Goal: Task Accomplishment & Management: Manage account settings

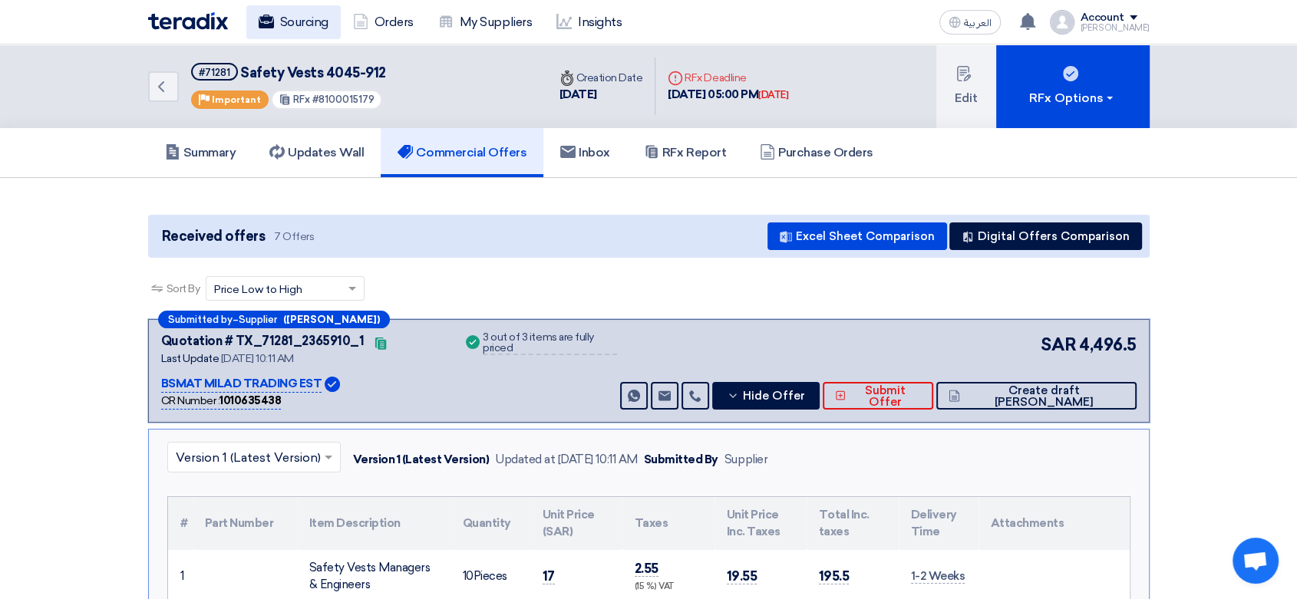
click at [327, 21] on link "Sourcing" at bounding box center [293, 22] width 94 height 34
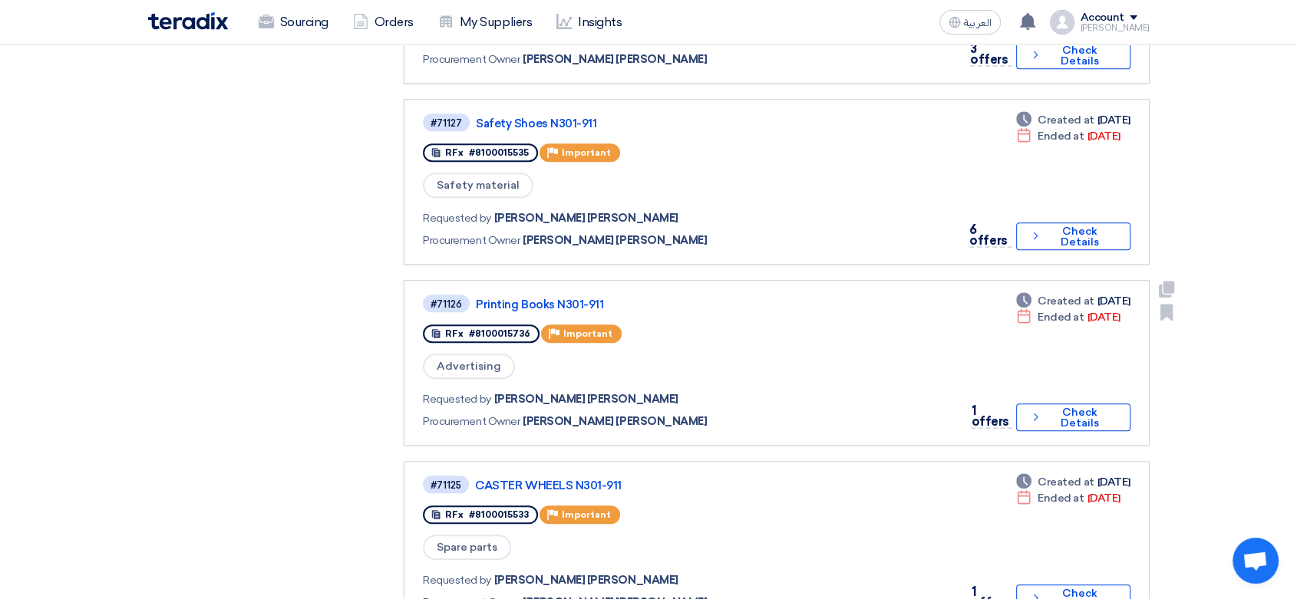
scroll to position [1363, 0]
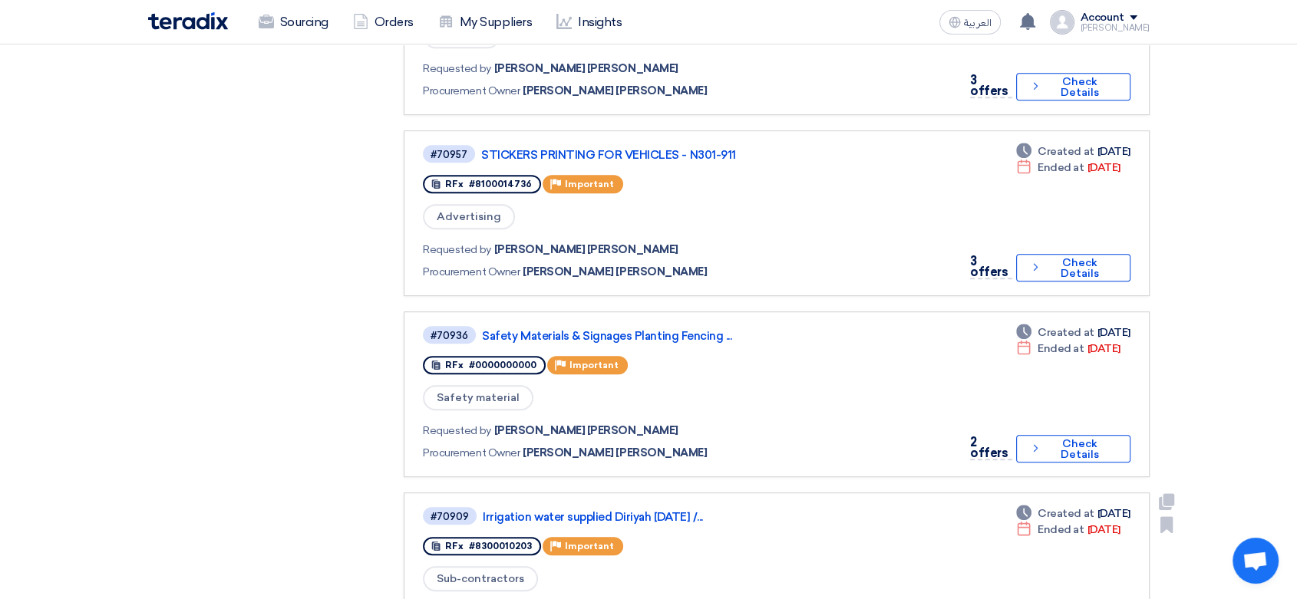
scroll to position [681, 0]
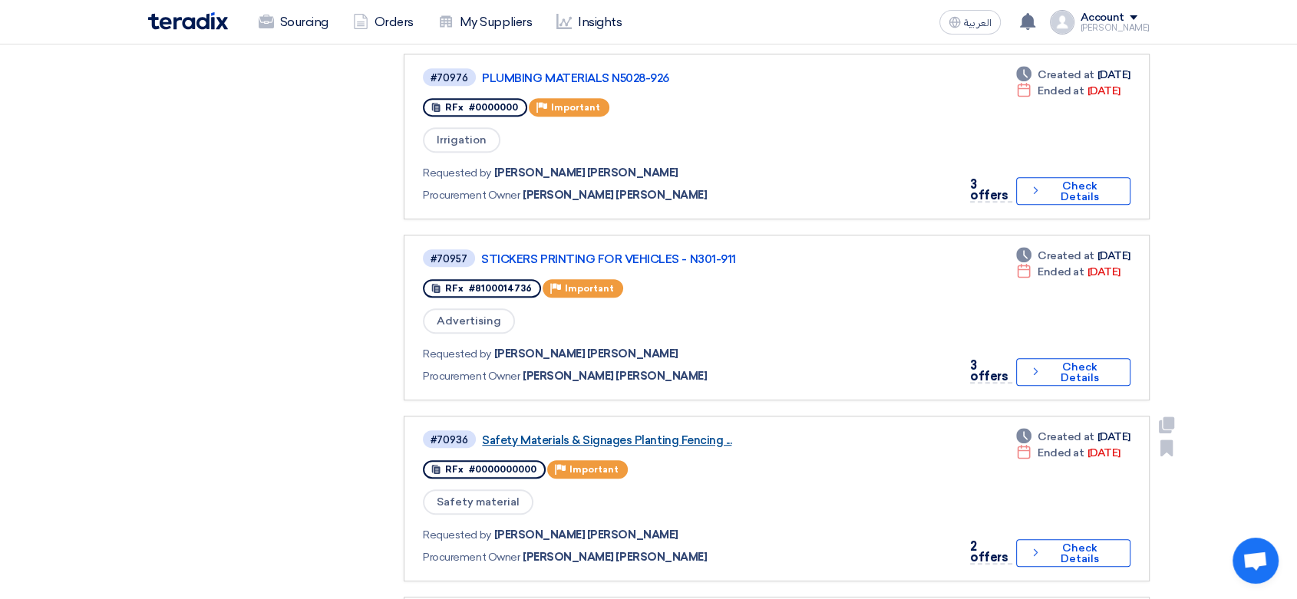
click at [644, 433] on link "Safety Materials & Signages Planting Fencing ..." at bounding box center [674, 440] width 384 height 14
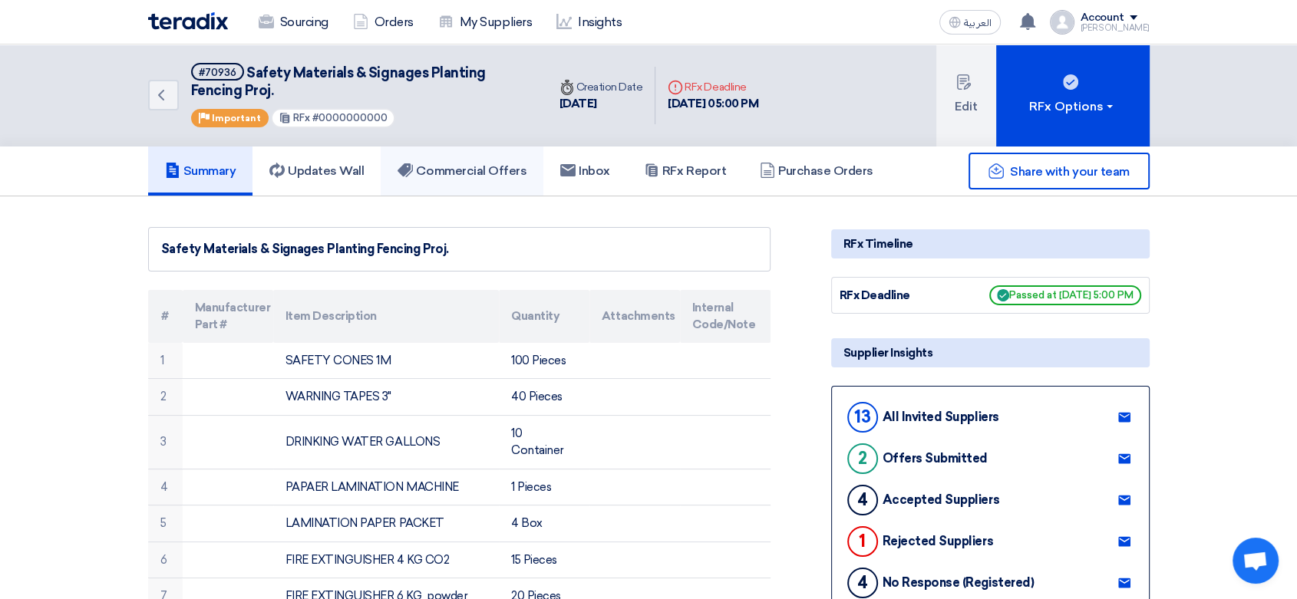
click at [473, 173] on h5 "Commercial Offers" at bounding box center [461, 170] width 129 height 15
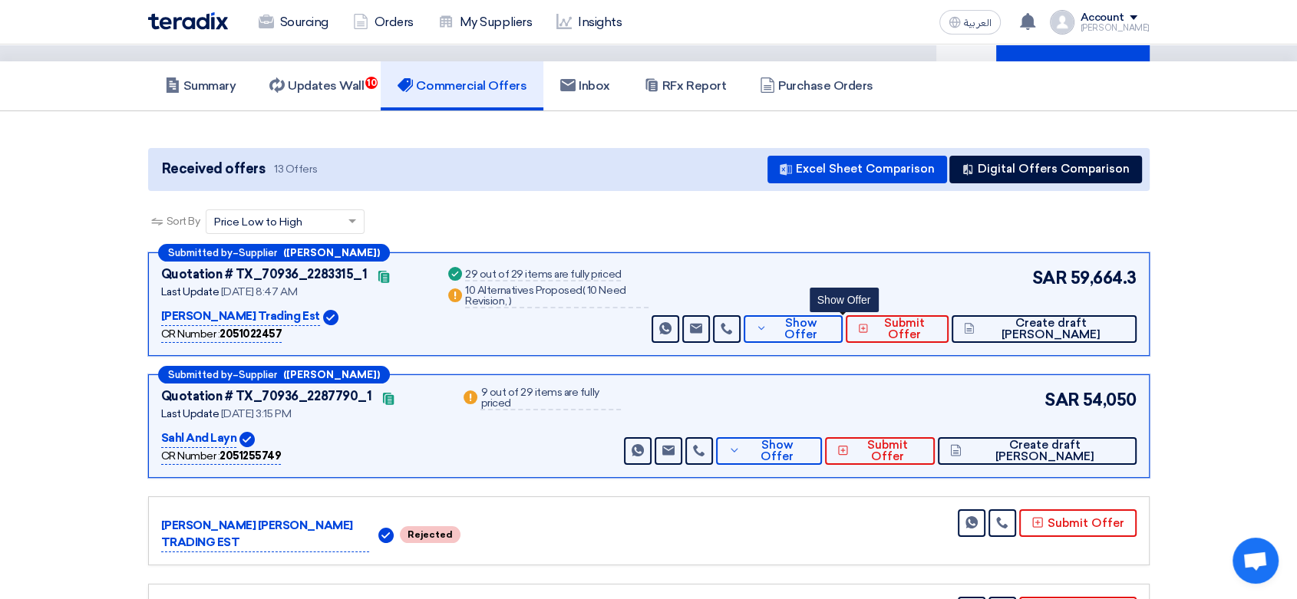
scroll to position [170, 0]
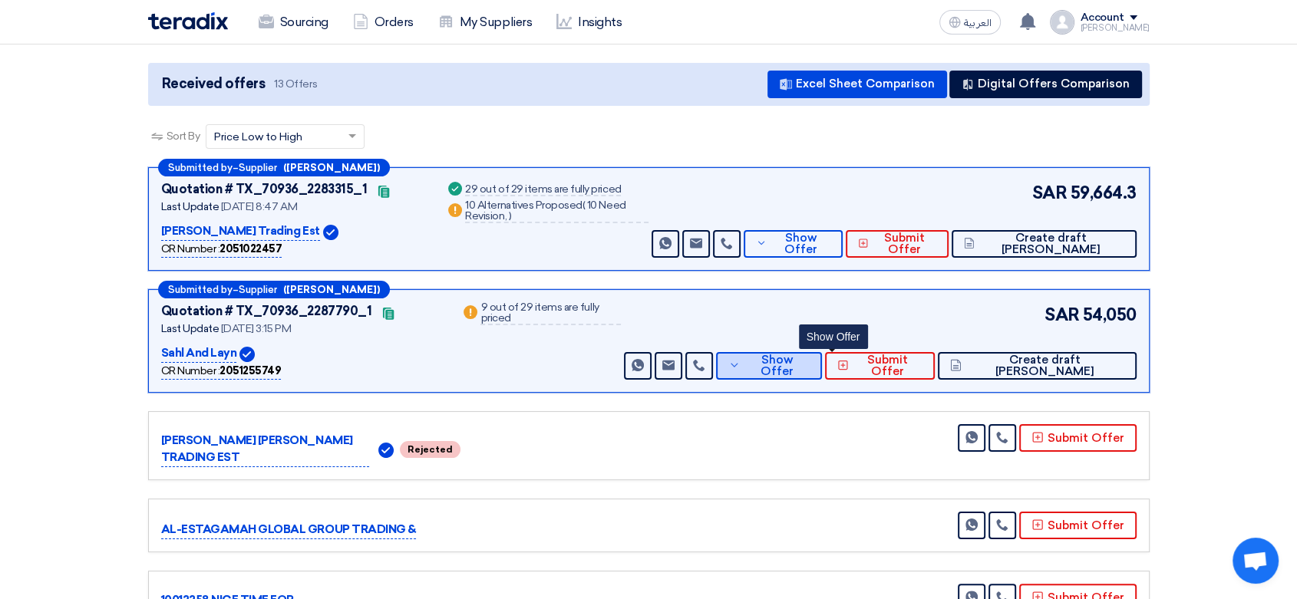
click at [740, 361] on icon at bounding box center [734, 365] width 12 height 12
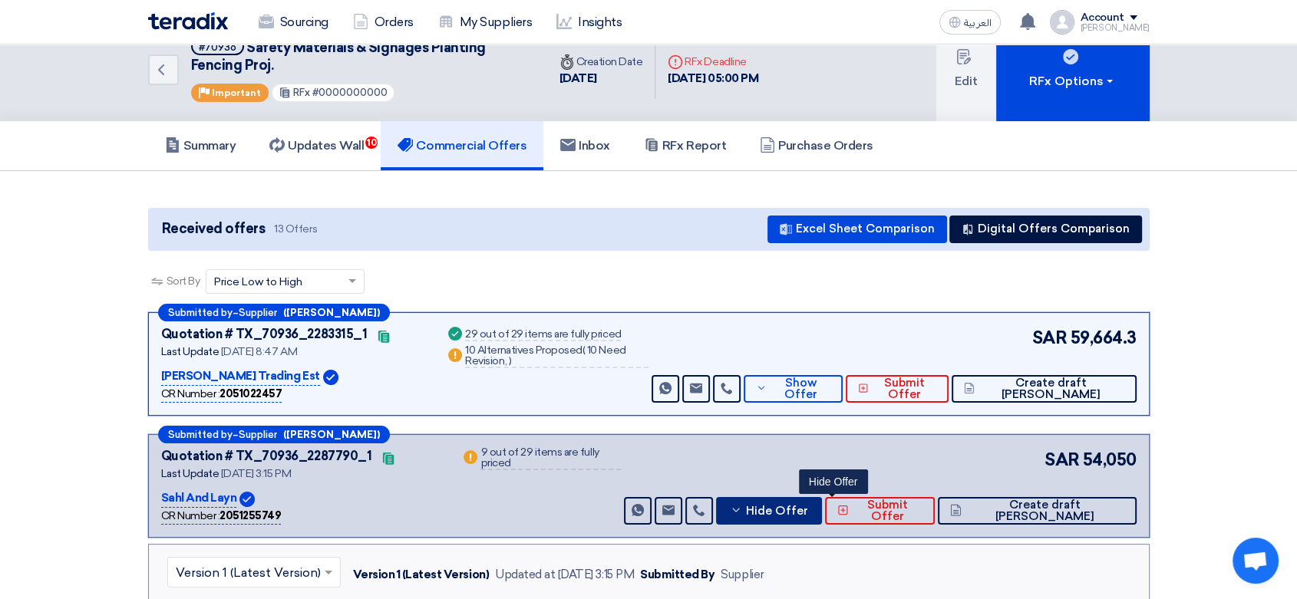
scroll to position [0, 0]
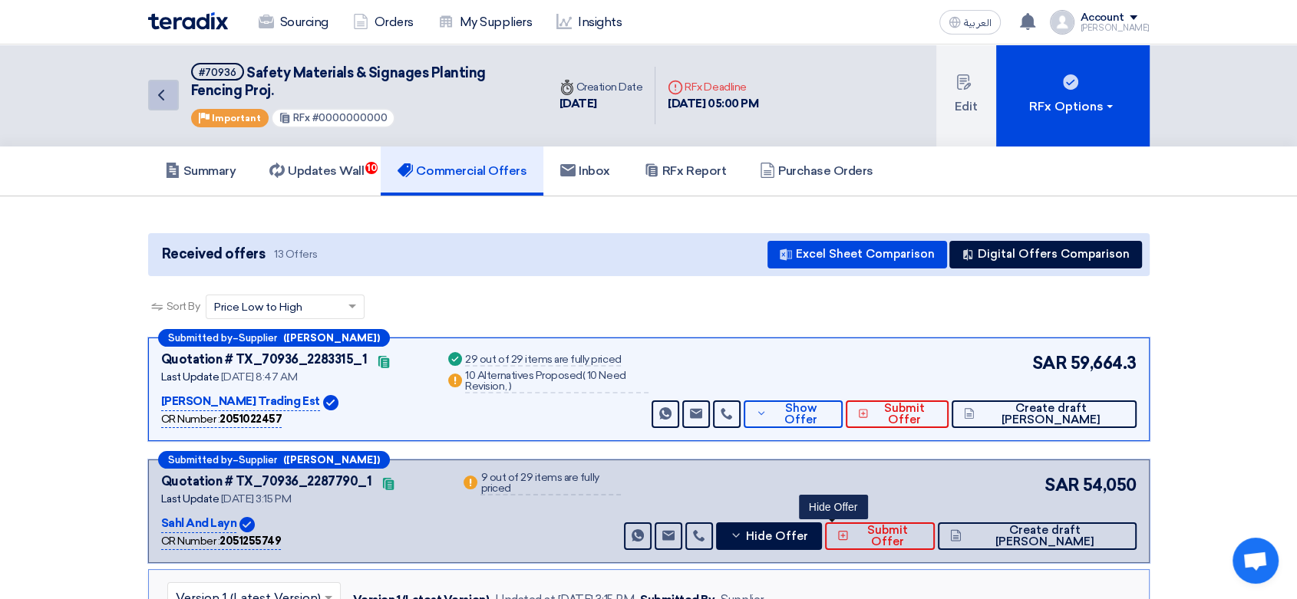
click at [163, 100] on icon "Back" at bounding box center [161, 95] width 18 height 18
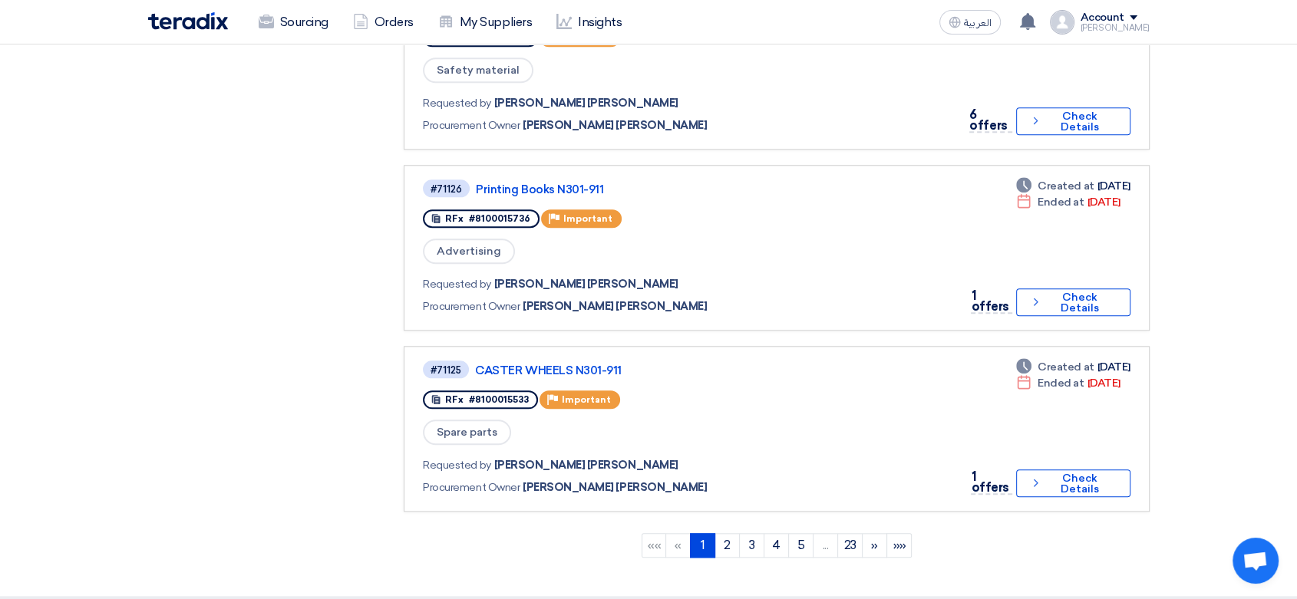
scroll to position [1534, 0]
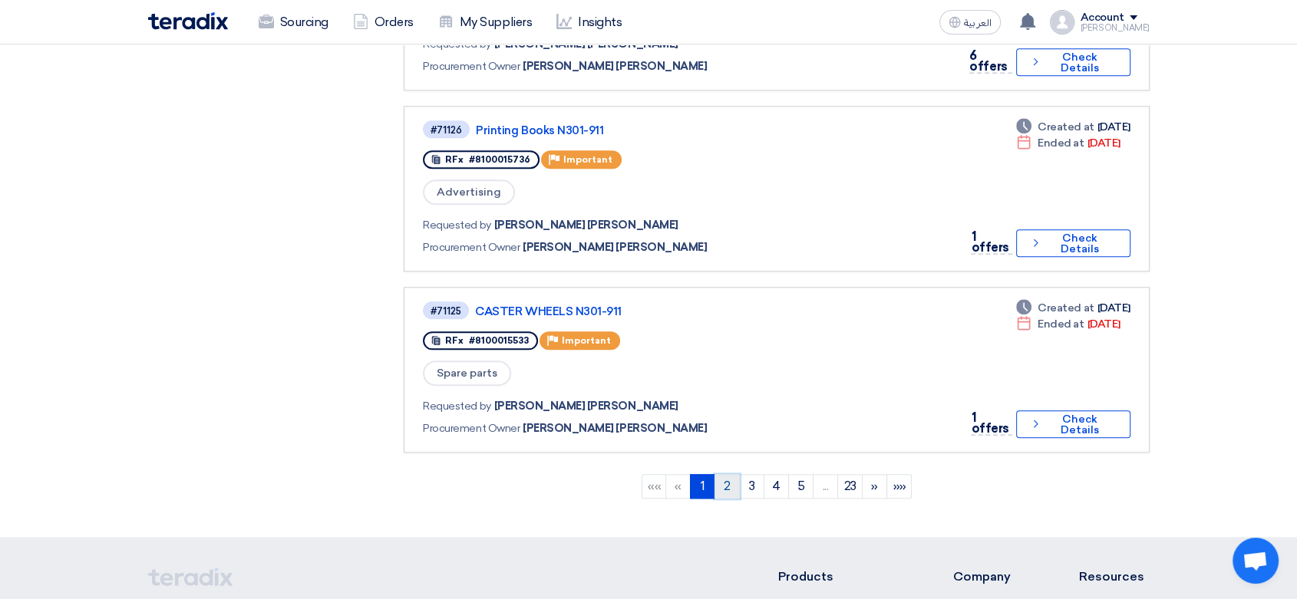
click at [722, 474] on link "2" at bounding box center [726, 486] width 25 height 25
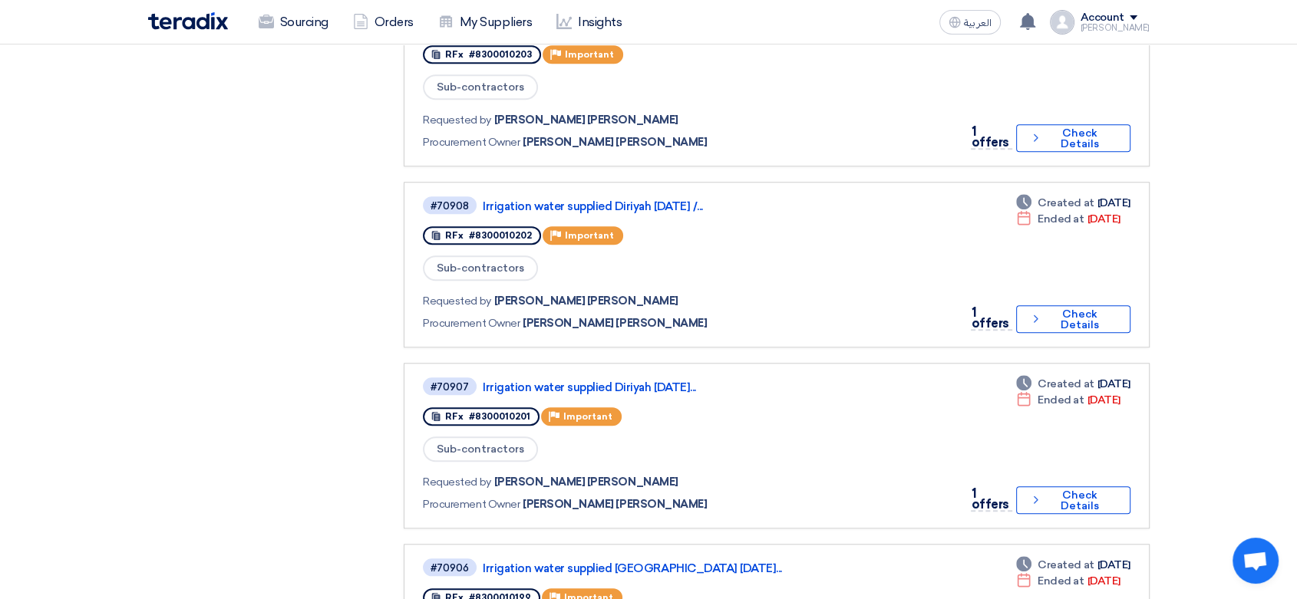
scroll to position [1363, 0]
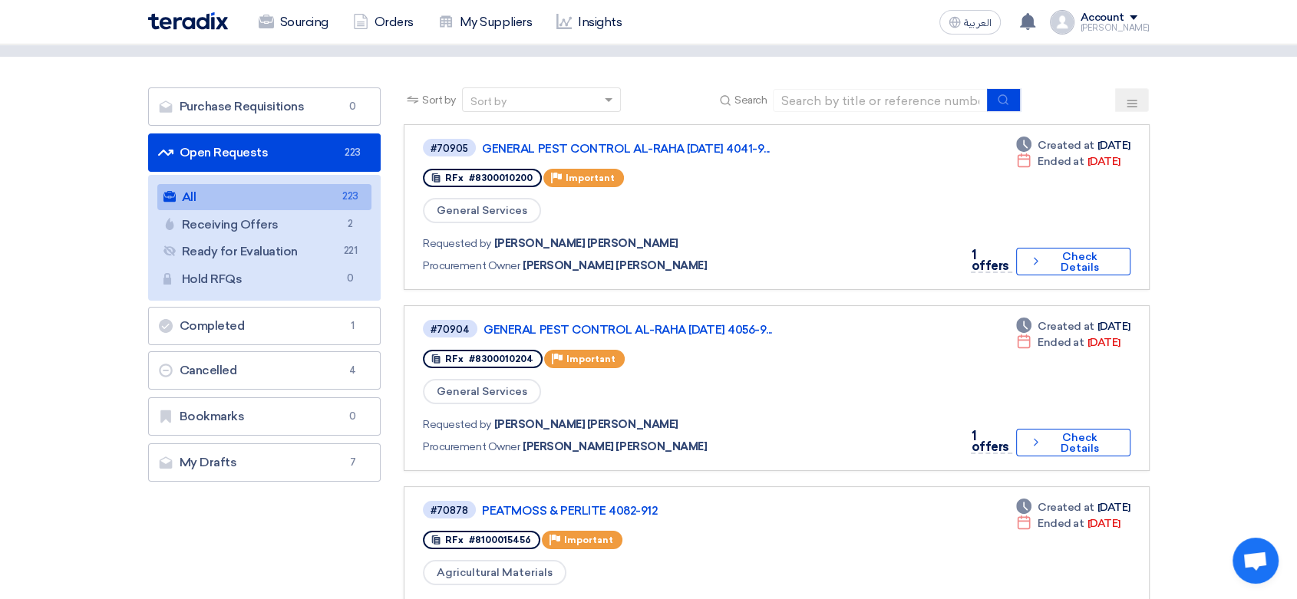
scroll to position [0, 0]
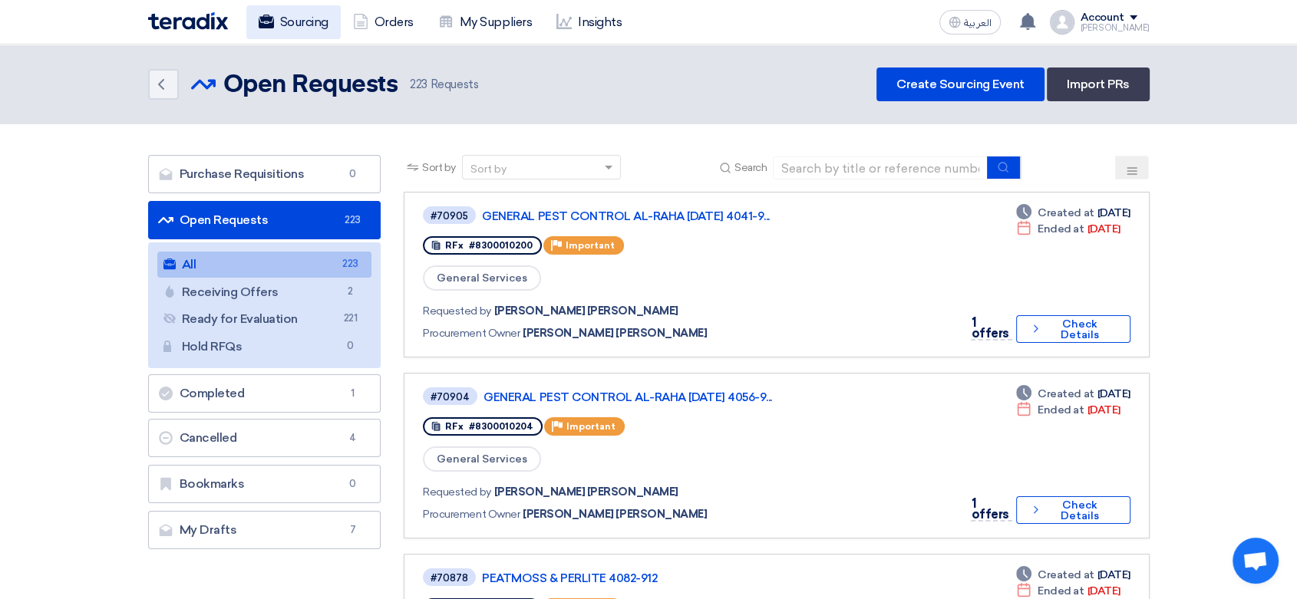
click at [308, 17] on link "Sourcing" at bounding box center [293, 22] width 94 height 34
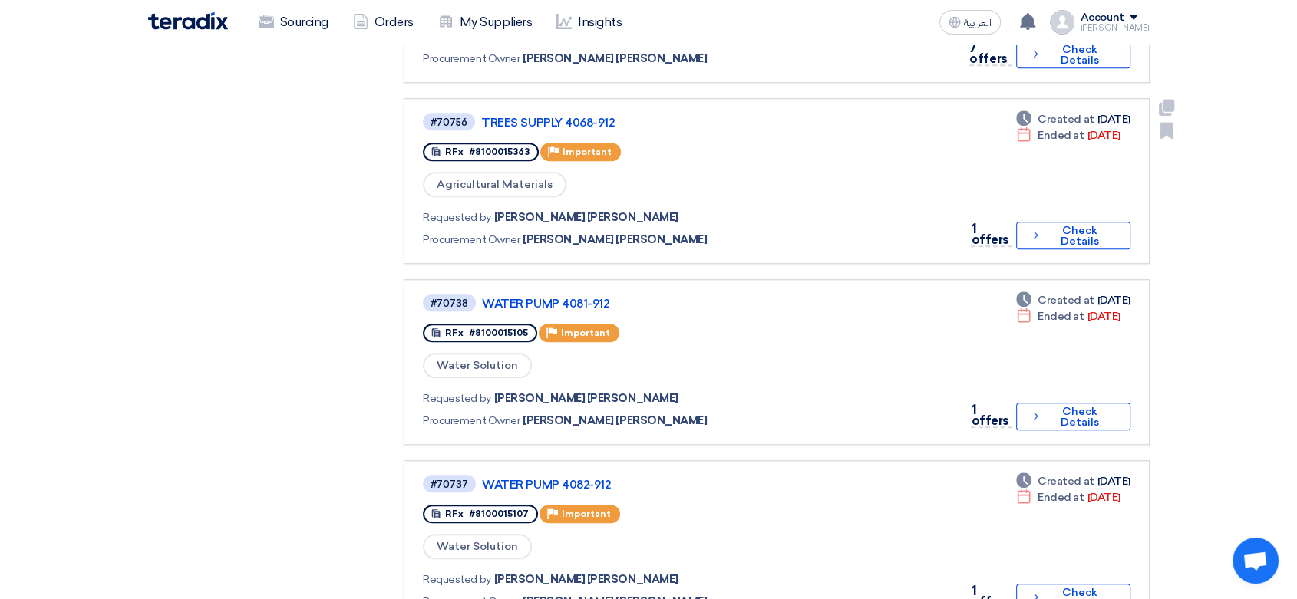
scroll to position [1363, 0]
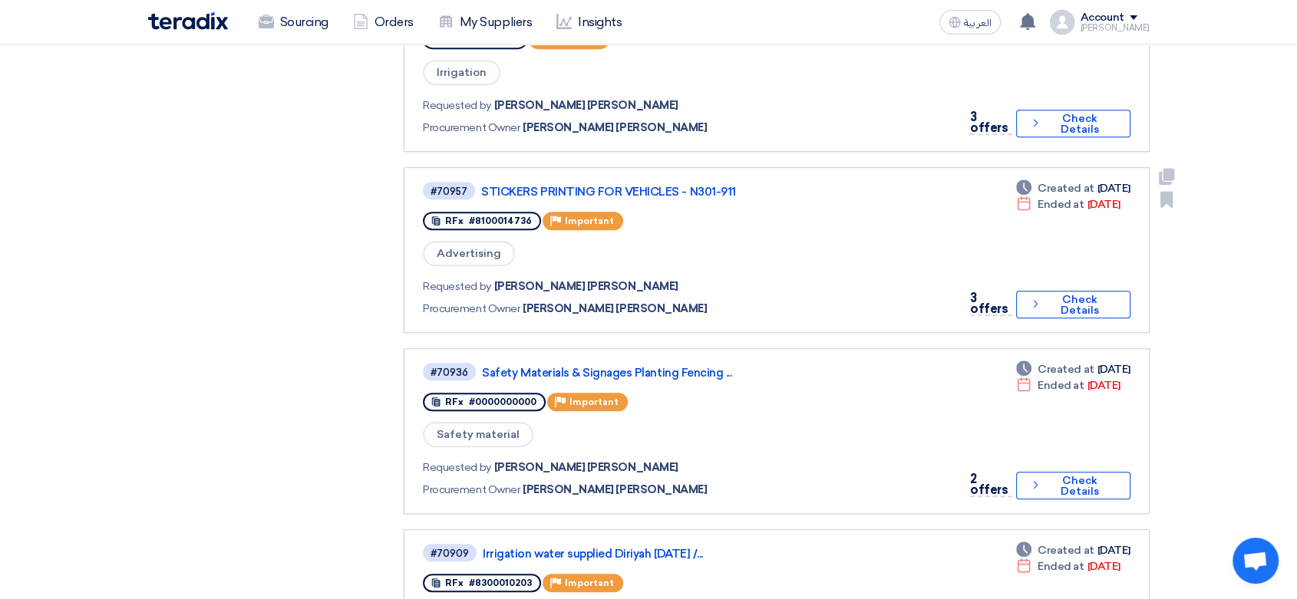
scroll to position [767, 0]
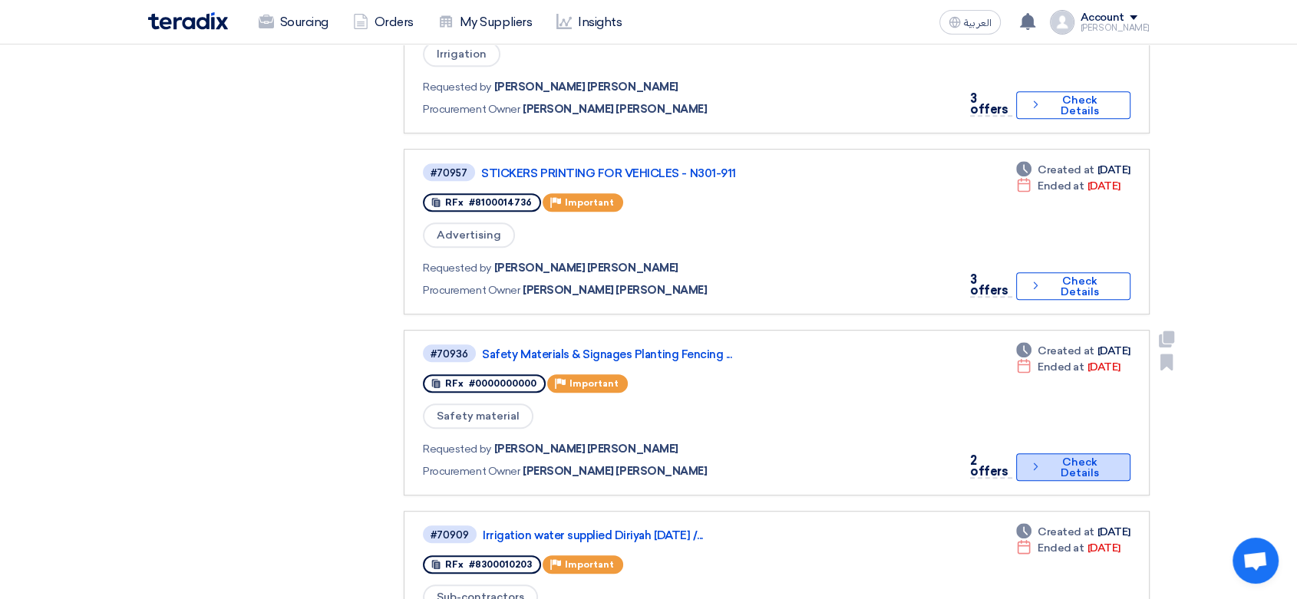
click at [1046, 453] on button "Check details Check Details" at bounding box center [1073, 467] width 114 height 28
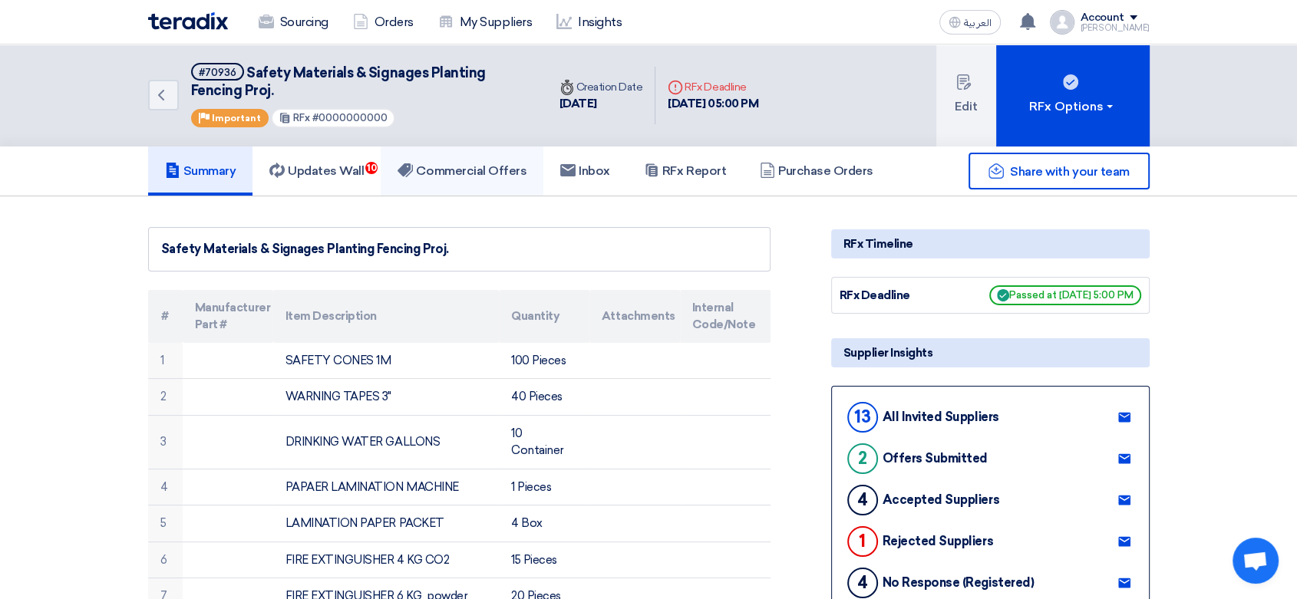
click at [522, 163] on h5 "Commercial Offers" at bounding box center [461, 170] width 129 height 15
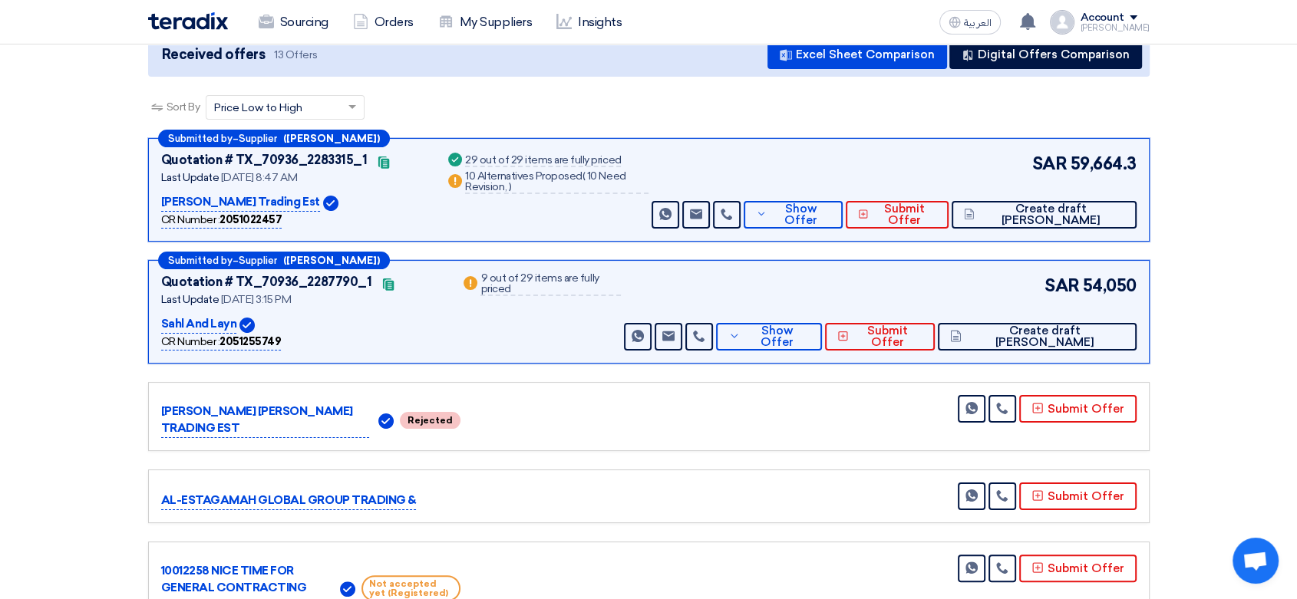
scroll to position [170, 0]
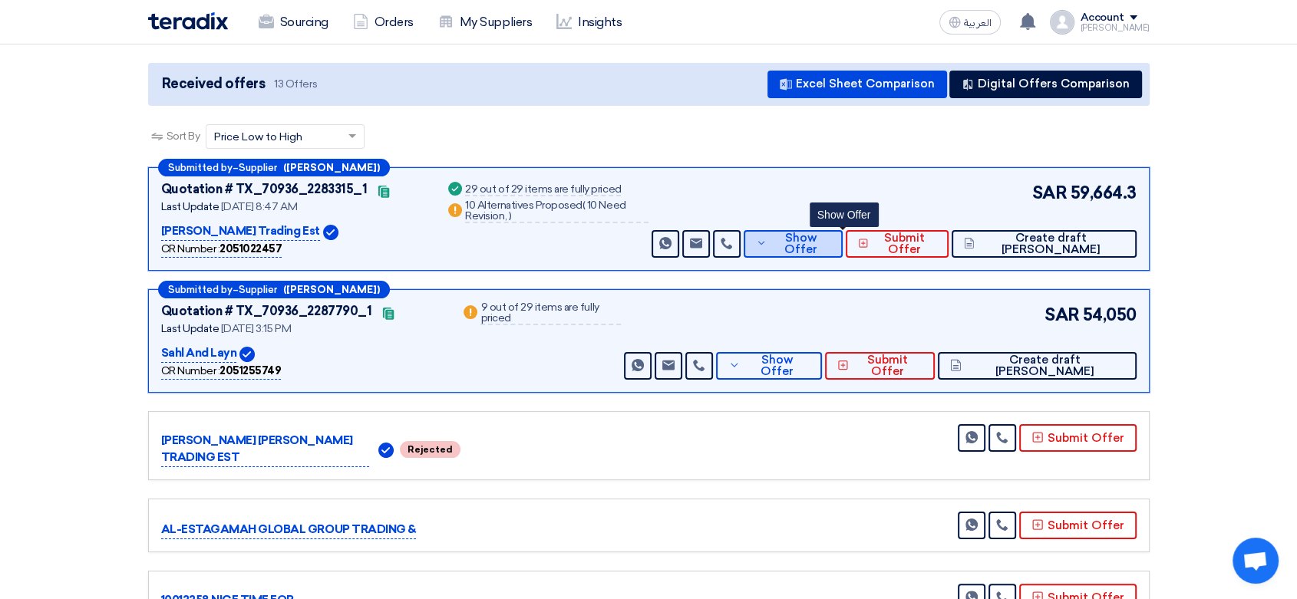
click at [826, 244] on span "Show Offer" at bounding box center [800, 243] width 60 height 23
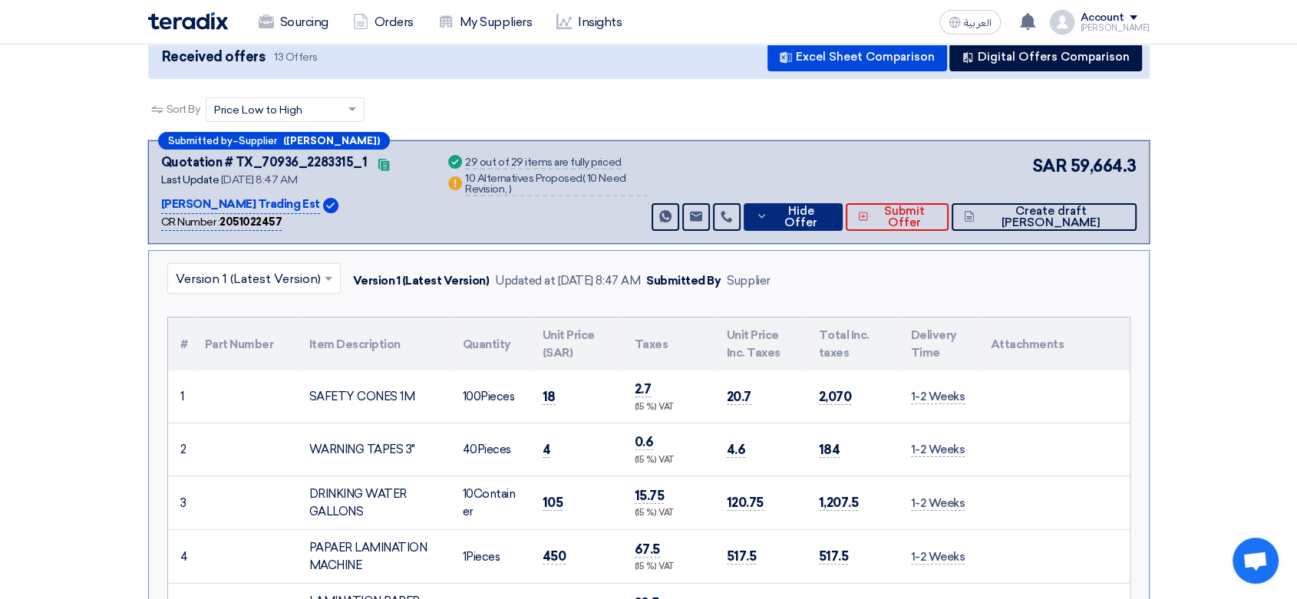
scroll to position [0, 0]
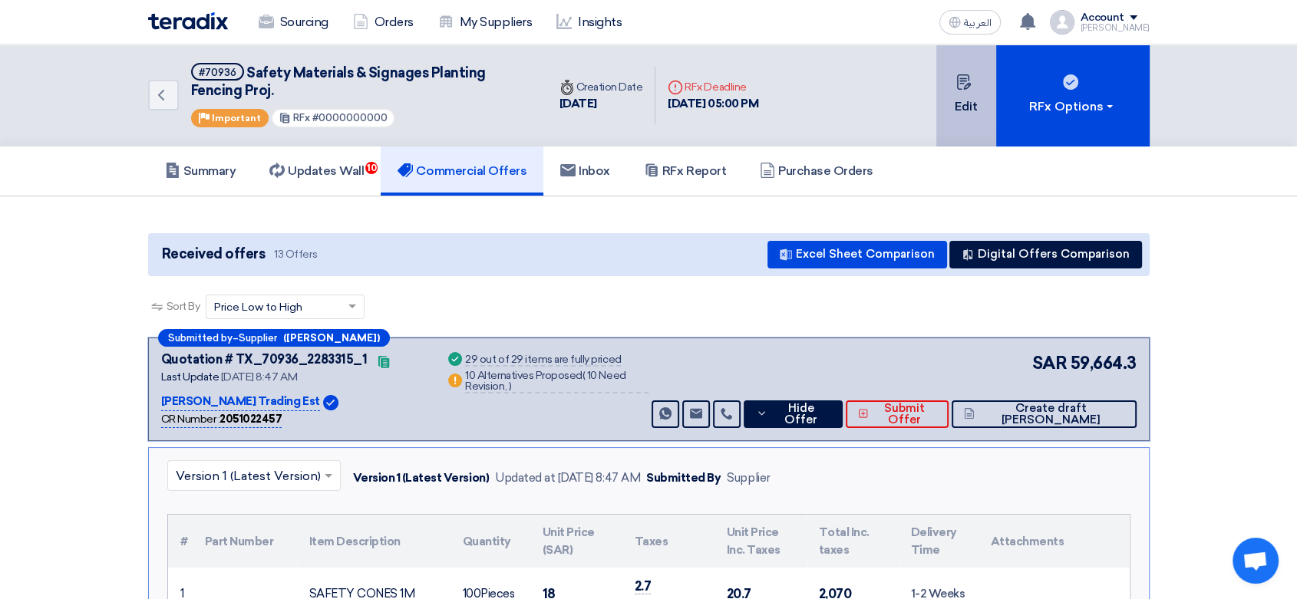
click at [982, 103] on button "Edit" at bounding box center [966, 95] width 60 height 102
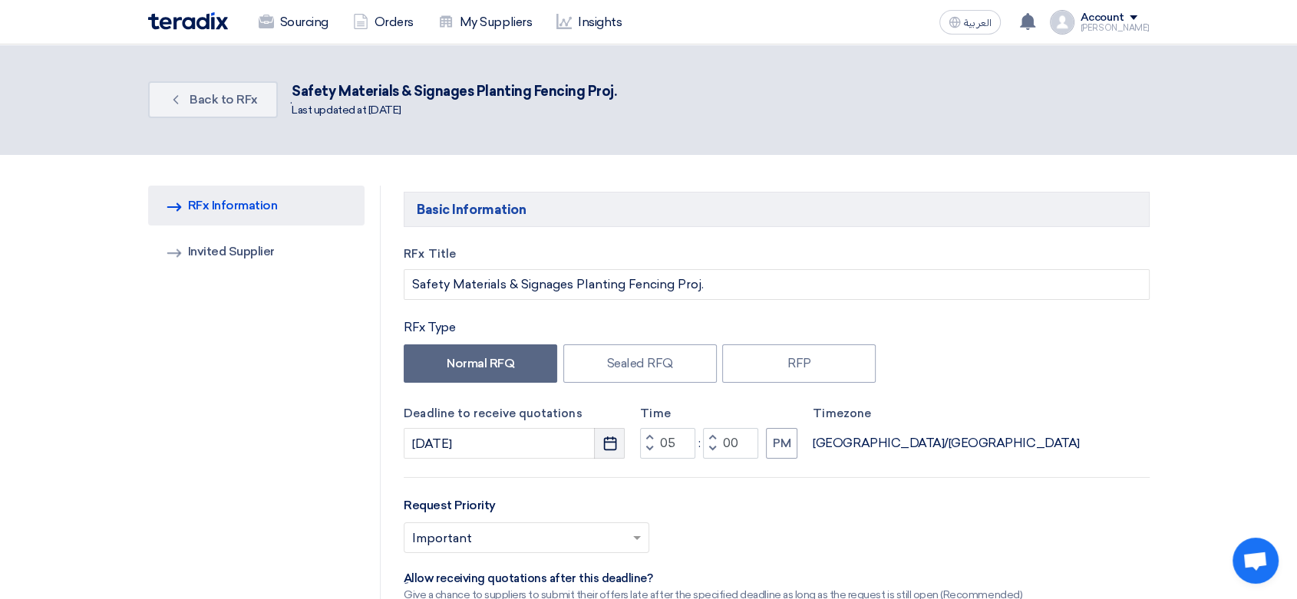
click at [609, 446] on icon "Pick a date" at bounding box center [609, 443] width 15 height 15
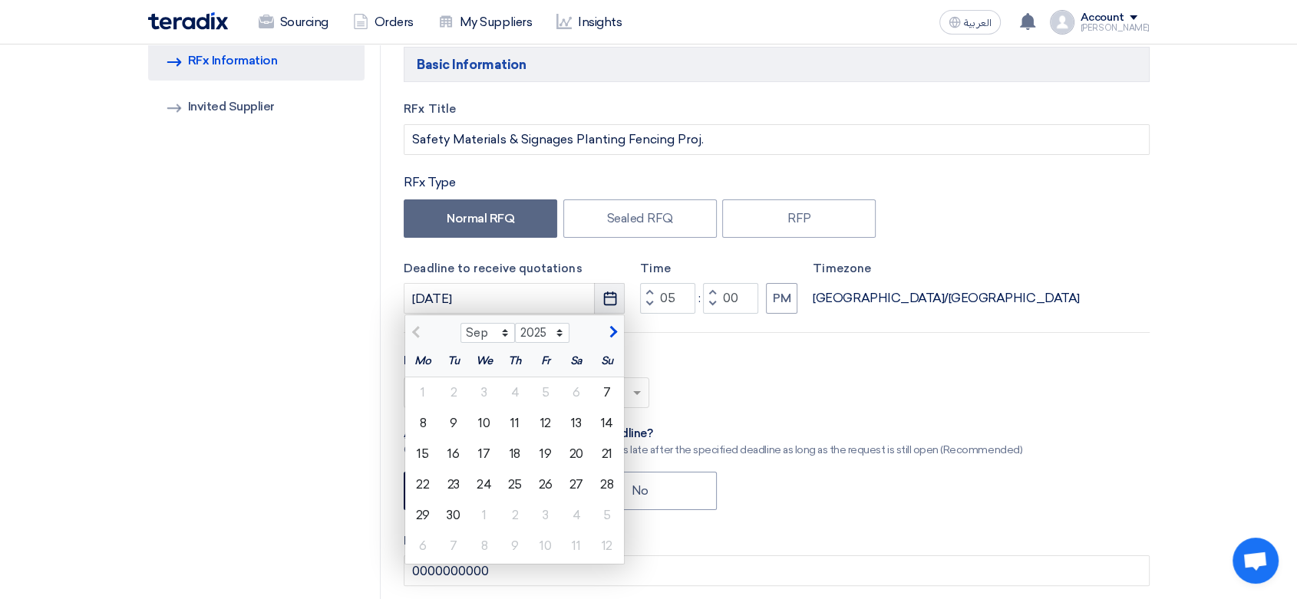
scroll to position [170, 0]
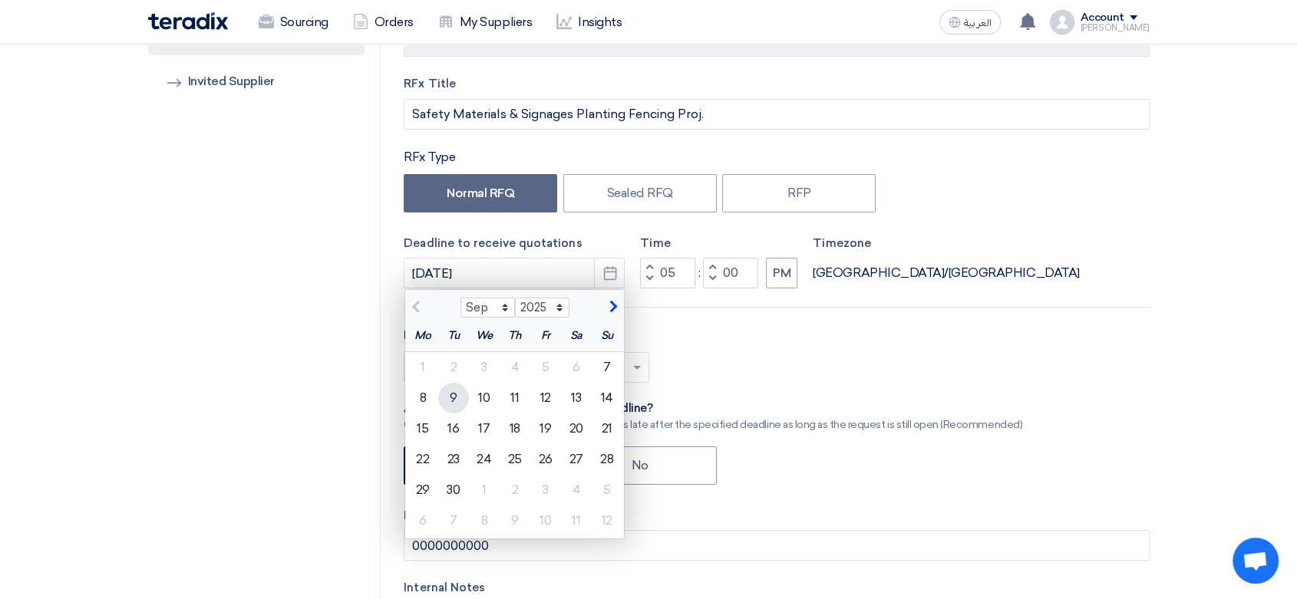
click at [453, 396] on div "9" at bounding box center [453, 398] width 31 height 31
type input "[DATE]"
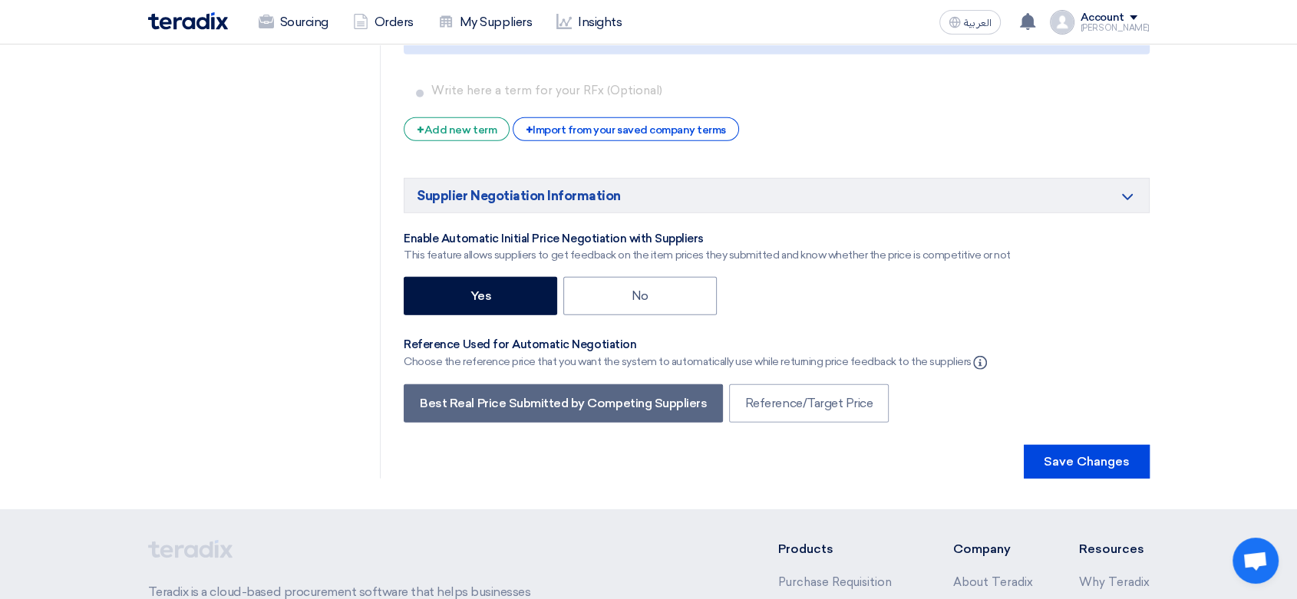
scroll to position [4681, 0]
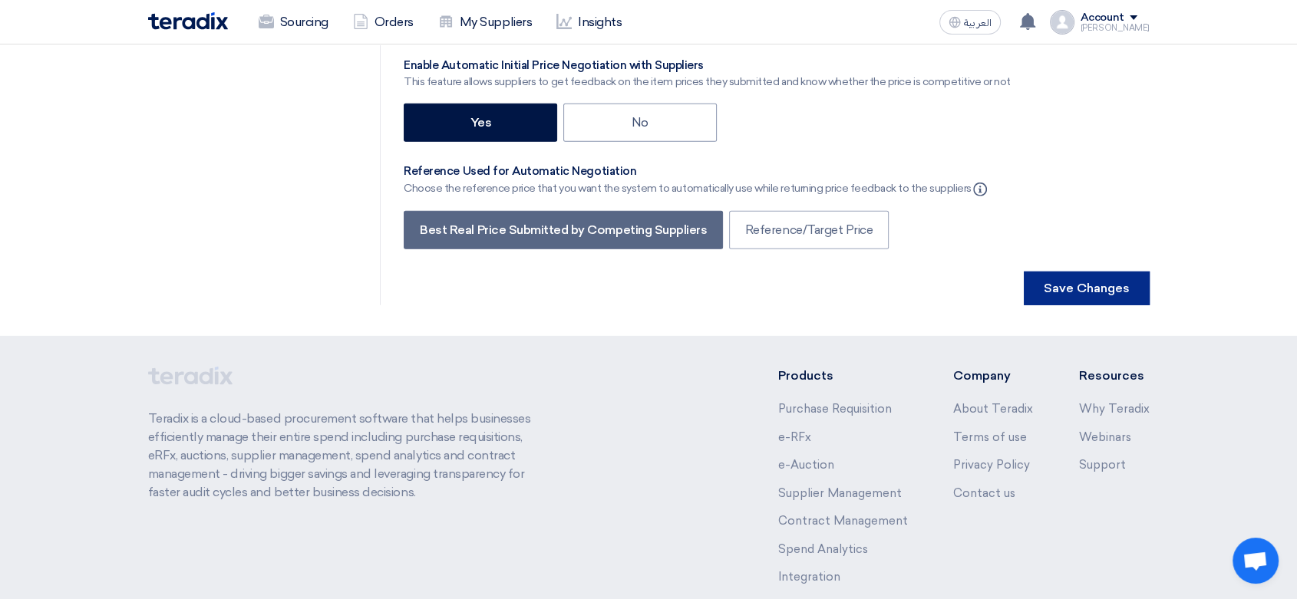
click at [1119, 272] on button "Save Changes" at bounding box center [1086, 289] width 126 height 34
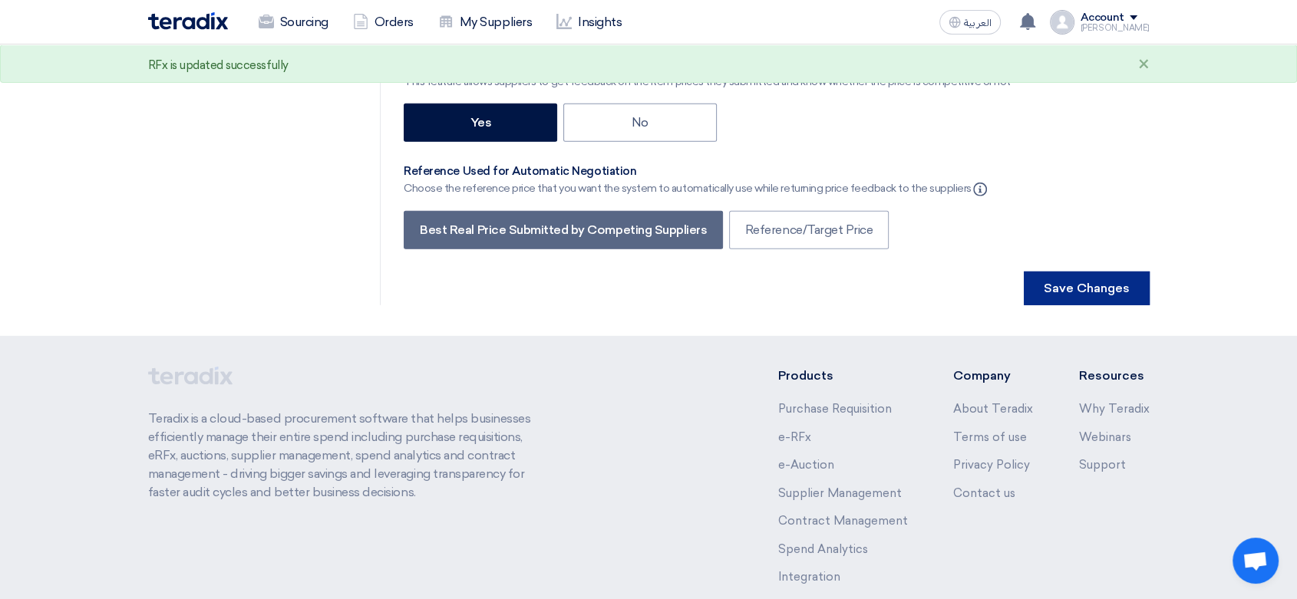
scroll to position [0, 0]
